Goal: Task Accomplishment & Management: Manage account settings

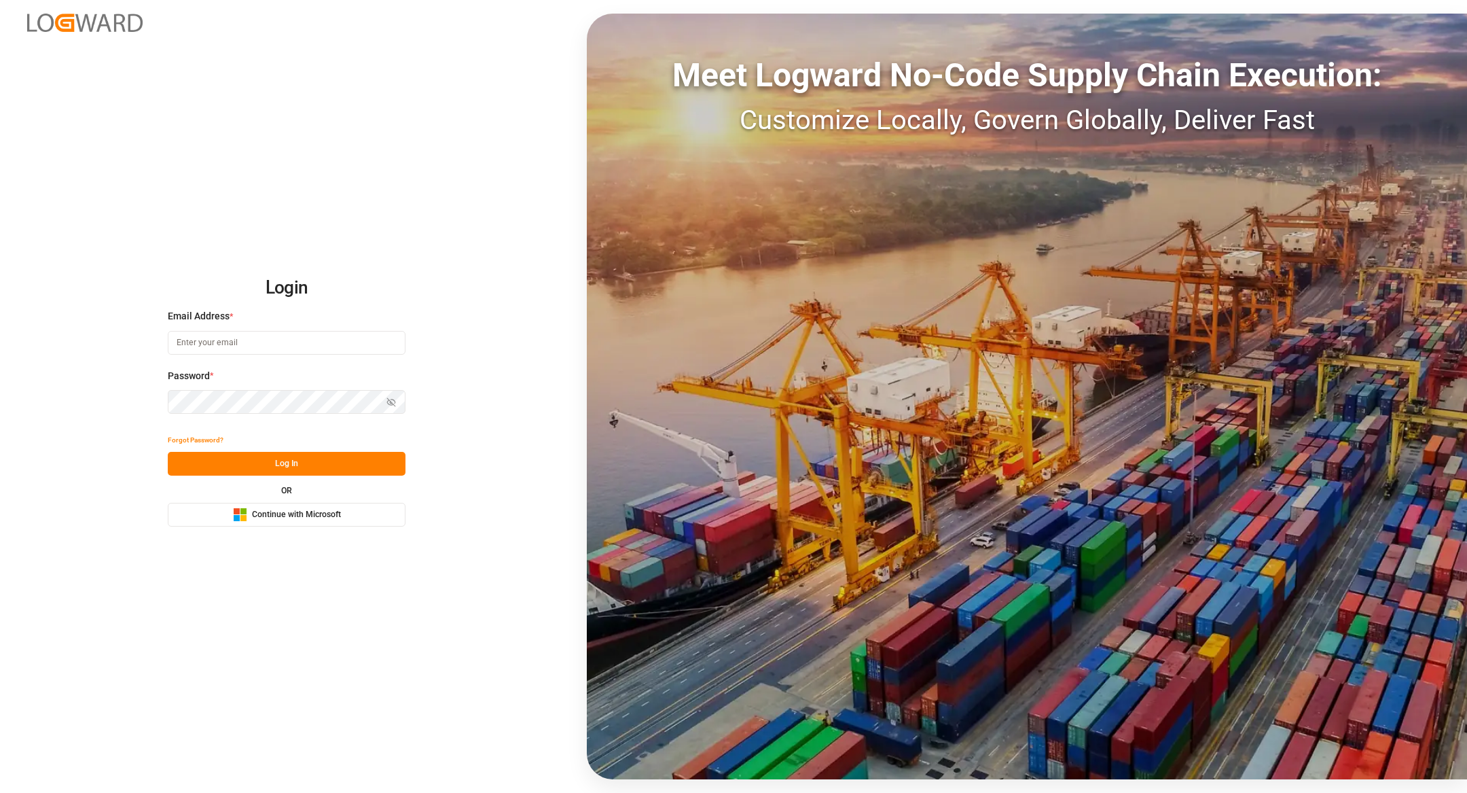
click at [243, 513] on rect at bounding box center [243, 511] width 6 height 6
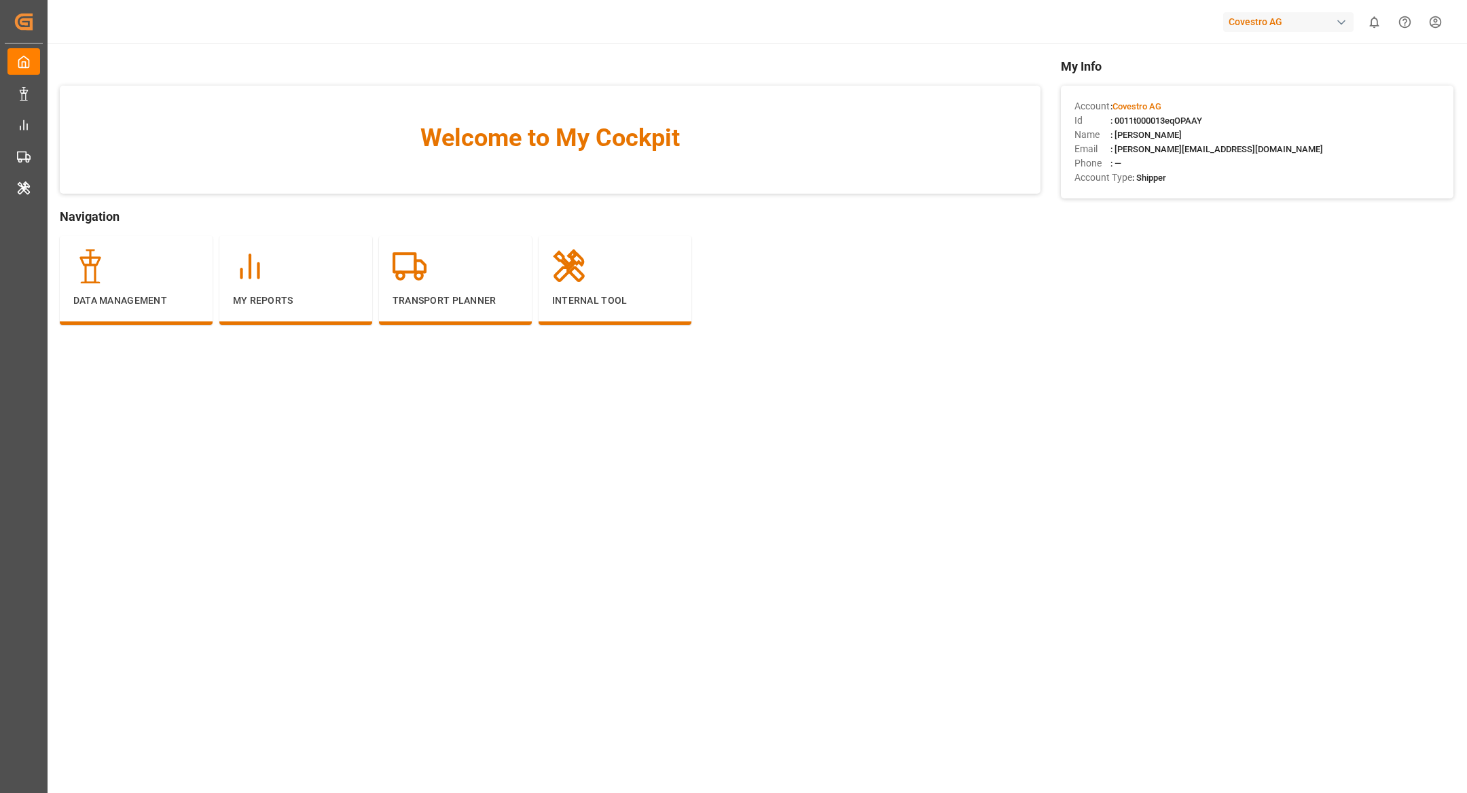
click at [1306, 24] on div "Covestro AG" at bounding box center [1288, 22] width 130 height 20
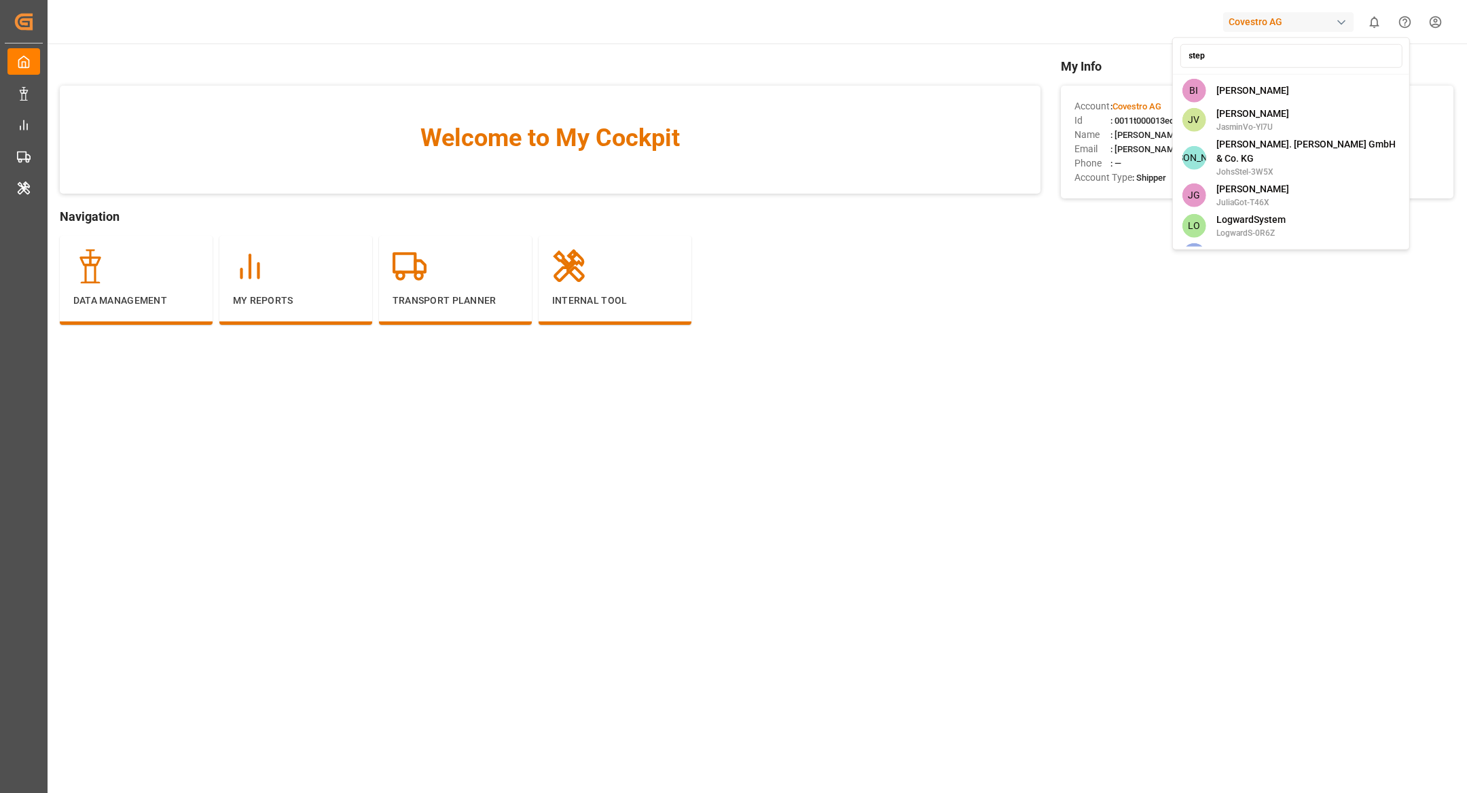
type input "stepa"
